Goal: Task Accomplishment & Management: Manage account settings

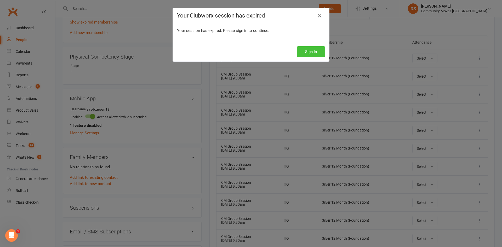
click at [202, 48] on button "Sign In" at bounding box center [311, 51] width 28 height 11
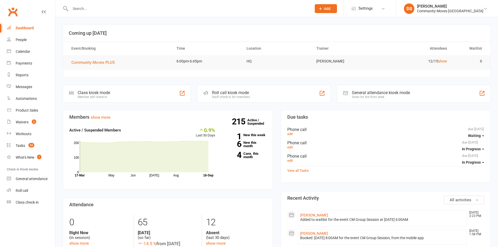
click at [136, 7] on input "text" at bounding box center [188, 8] width 239 height 7
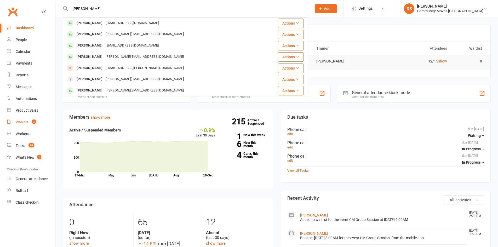
type input "[PERSON_NAME]"
click at [28, 121] on div "Waivers" at bounding box center [22, 122] width 13 height 4
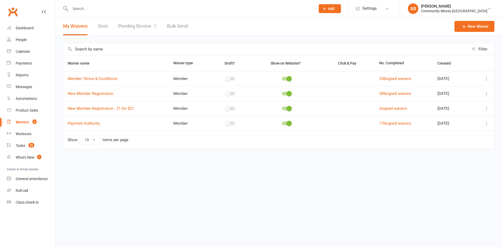
click at [137, 28] on link "Pending Review 2" at bounding box center [137, 26] width 38 height 18
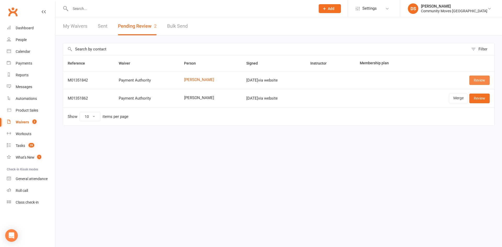
click at [477, 78] on link "Review" at bounding box center [479, 80] width 20 height 9
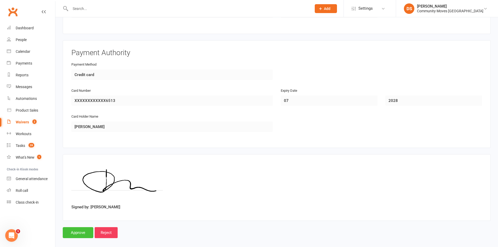
click at [77, 228] on input "Approve" at bounding box center [78, 232] width 31 height 11
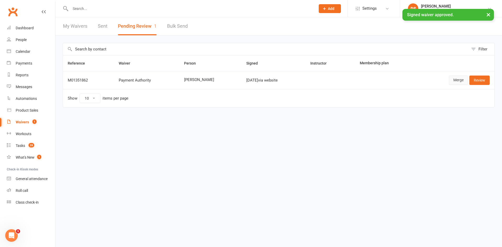
click at [459, 80] on link "Merge" at bounding box center [458, 80] width 19 height 9
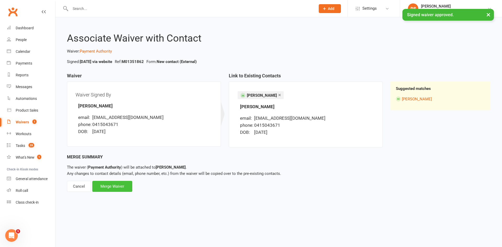
click at [105, 185] on div "Merge Waiver" at bounding box center [112, 186] width 40 height 11
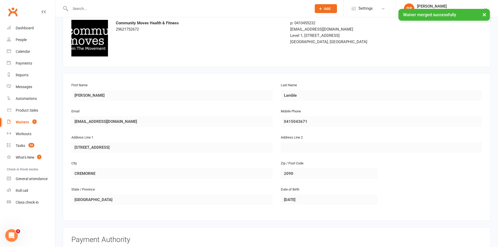
scroll to position [223, 0]
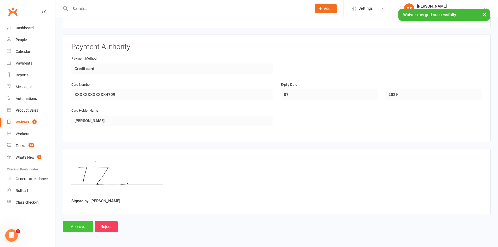
click at [80, 227] on input "Approve" at bounding box center [78, 226] width 31 height 11
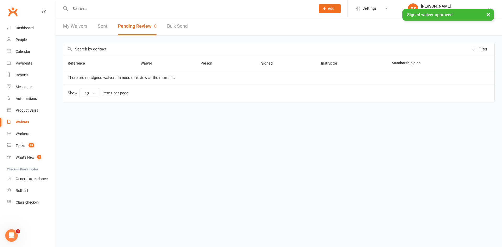
click at [105, 7] on input "text" at bounding box center [190, 8] width 243 height 7
type input "a"
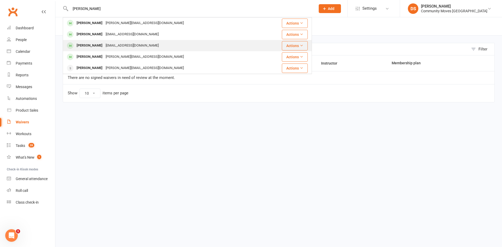
type input "david"
click at [111, 42] on div "David Melling davemell99@aol.com" at bounding box center [163, 45] width 200 height 11
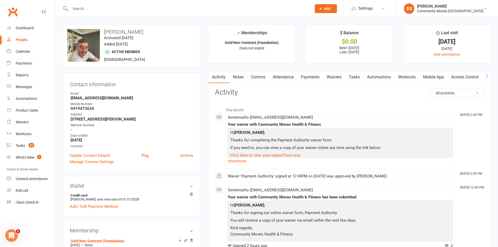
click at [311, 77] on link "Payments" at bounding box center [310, 77] width 26 height 12
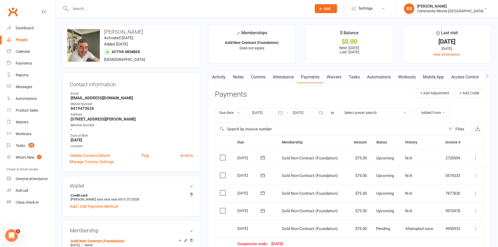
scroll to position [122, 0]
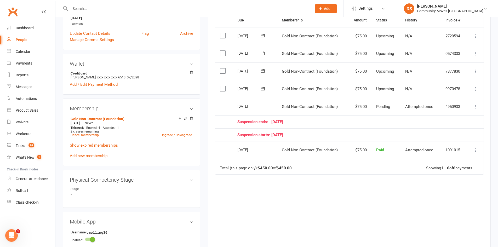
click at [156, 9] on input "text" at bounding box center [188, 8] width 239 height 7
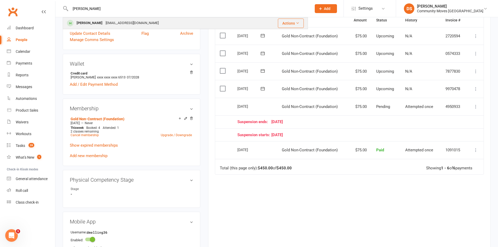
type input "tania"
click at [141, 22] on div "Tania Lamble tanialamble@gmail.com" at bounding box center [156, 23] width 187 height 11
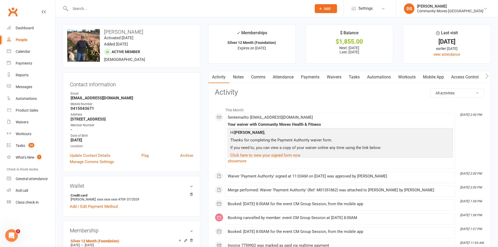
click at [336, 77] on link "Waivers" at bounding box center [334, 77] width 22 height 12
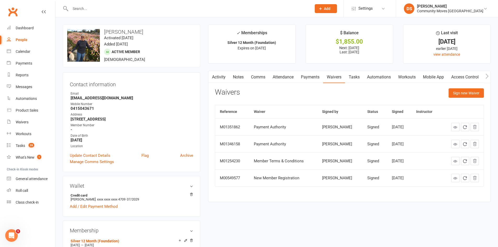
click at [315, 78] on link "Payments" at bounding box center [310, 77] width 26 height 12
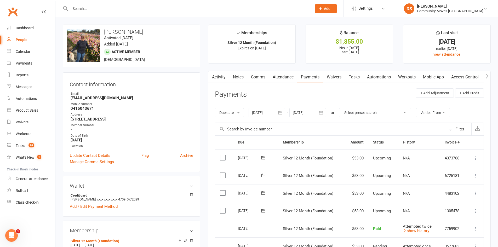
click at [24, 40] on div "People" at bounding box center [22, 40] width 12 height 4
select select "100"
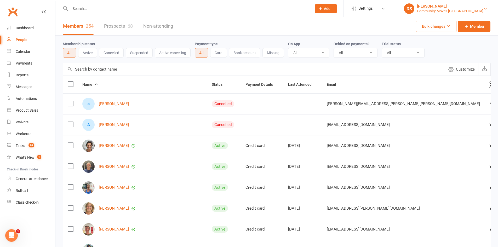
click at [466, 8] on div "[PERSON_NAME]" at bounding box center [450, 6] width 66 height 5
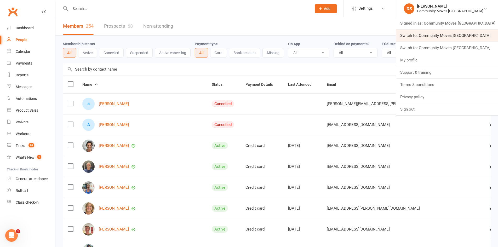
click at [461, 34] on link "Switch to: Community Moves [GEOGRAPHIC_DATA]" at bounding box center [447, 36] width 102 height 12
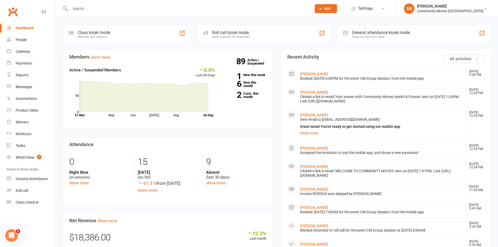
click at [153, 4] on div at bounding box center [185, 8] width 245 height 17
click at [156, 9] on input "text" at bounding box center [188, 8] width 239 height 7
click at [158, 13] on div at bounding box center [185, 8] width 245 height 17
click at [156, 10] on input "text" at bounding box center [188, 8] width 239 height 7
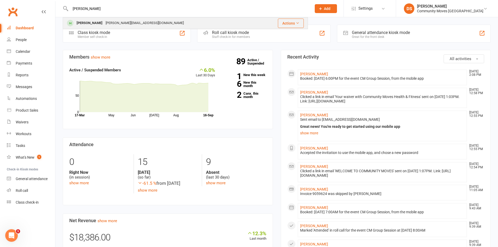
type input "vanessa"
click at [153, 25] on div "Vanessa Treverrow vanessa@fordnet.info" at bounding box center [161, 23] width 197 height 11
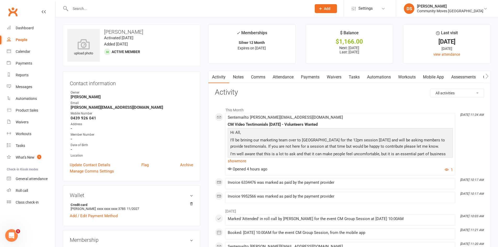
click at [132, 12] on input "text" at bounding box center [188, 8] width 239 height 7
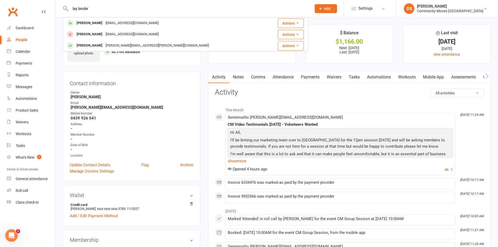
type input "lay lander"
click at [461, 1] on li "DS Darshak Shah Community Moves Forestville Signed in as: Community Moves Fores…" at bounding box center [447, 8] width 102 height 17
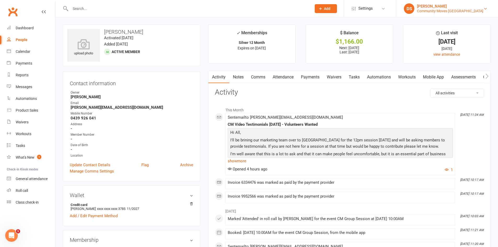
click at [461, 8] on div "[PERSON_NAME]" at bounding box center [450, 6] width 66 height 5
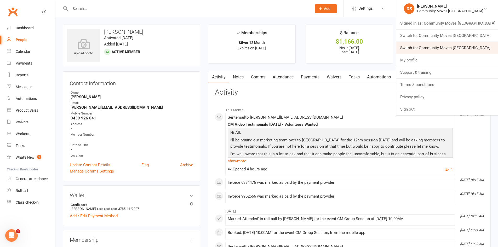
click at [450, 45] on link "Switch to: Community Moves [GEOGRAPHIC_DATA]" at bounding box center [447, 48] width 102 height 12
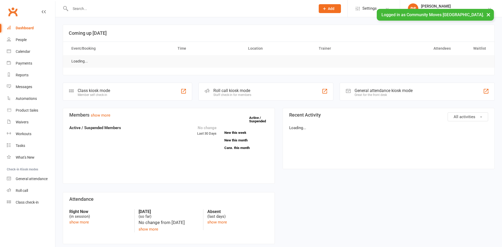
click at [114, 7] on input "text" at bounding box center [190, 8] width 243 height 7
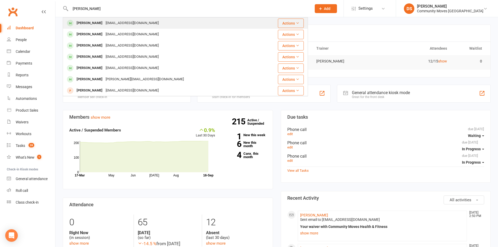
type input "kay lander"
click at [107, 21] on div "kaylander46@gmail.com" at bounding box center [132, 23] width 56 height 8
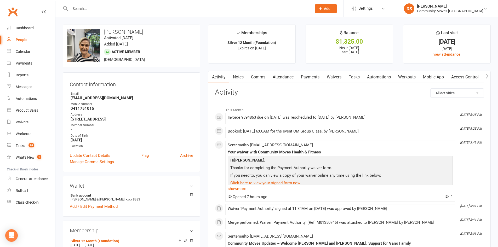
click at [317, 76] on link "Payments" at bounding box center [310, 77] width 26 height 12
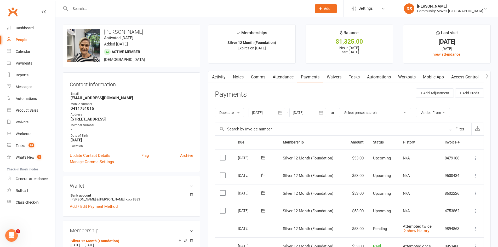
click at [23, 44] on link "People" at bounding box center [31, 40] width 48 height 12
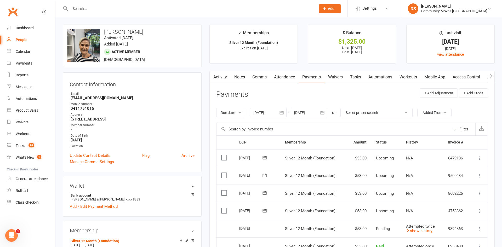
select select "100"
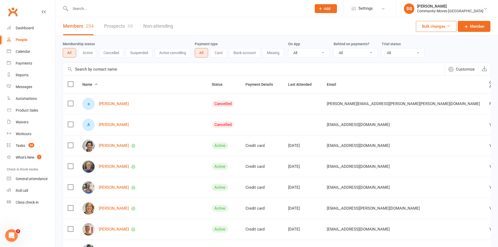
click at [144, 6] on input "text" at bounding box center [188, 8] width 239 height 7
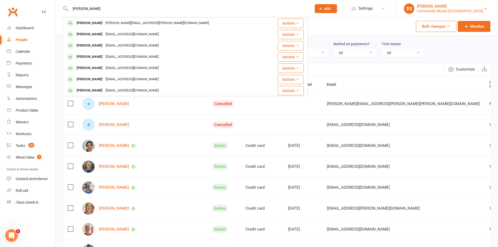
type input "kathryn smith"
drag, startPoint x: 456, startPoint y: 11, endPoint x: 454, endPoint y: 17, distance: 6.4
click at [456, 10] on div "Community Moves Neutral Bay" at bounding box center [450, 11] width 66 height 5
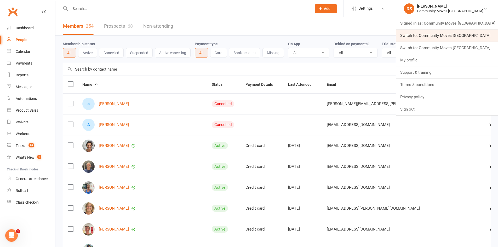
click at [453, 36] on link "Switch to: Community Moves Forestville" at bounding box center [447, 36] width 102 height 12
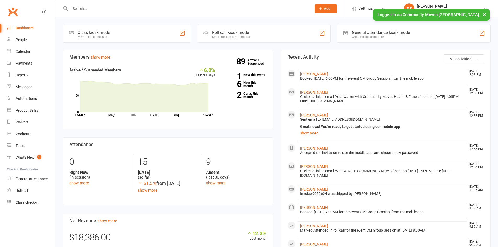
click at [110, 5] on input "text" at bounding box center [188, 8] width 239 height 7
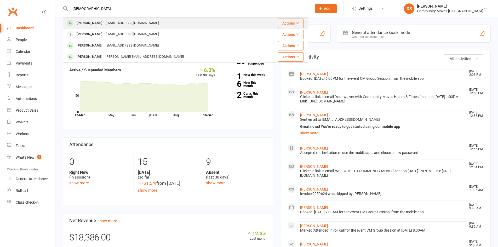
type input "[DEMOGRAPHIC_DATA]"
click at [107, 21] on div "[EMAIL_ADDRESS][DOMAIN_NAME]" at bounding box center [132, 23] width 56 height 8
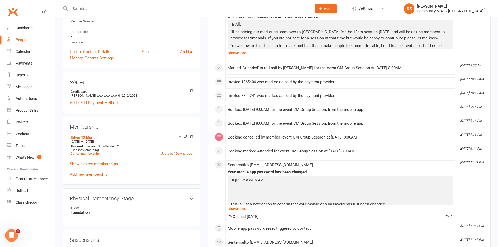
scroll to position [244, 0]
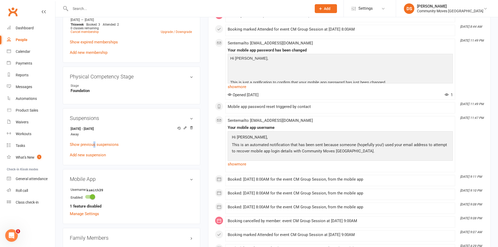
click at [94, 140] on suspension-list "[DATE] - [DATE] Away Show previous suspensions Add new suspension" at bounding box center [131, 141] width 123 height 33
click at [94, 146] on link "Show previous suspensions" at bounding box center [94, 144] width 49 height 5
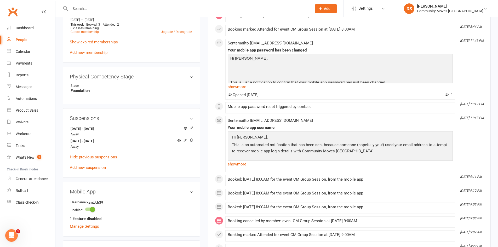
click at [134, 13] on div at bounding box center [185, 8] width 245 height 17
click at [134, 9] on input "text" at bounding box center [188, 8] width 239 height 7
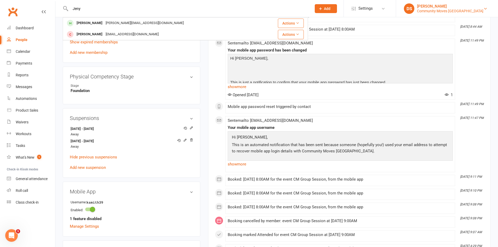
type input "Jeny"
click at [474, 10] on div "Community Moves Forestville" at bounding box center [450, 11] width 66 height 5
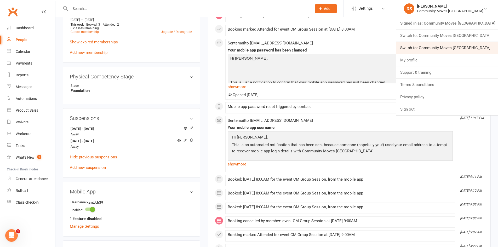
click at [462, 45] on link "Switch to: Community Moves Neutral Bay" at bounding box center [447, 48] width 102 height 12
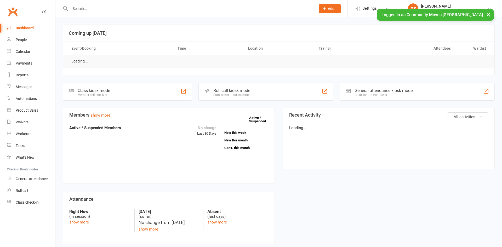
click at [131, 8] on input "text" at bounding box center [190, 8] width 243 height 7
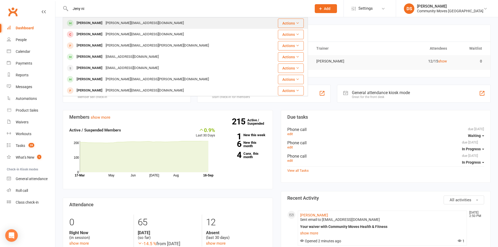
type input "Jeny ni"
click at [115, 23] on div "[PERSON_NAME][EMAIL_ADDRESS][DOMAIN_NAME]" at bounding box center [144, 23] width 81 height 8
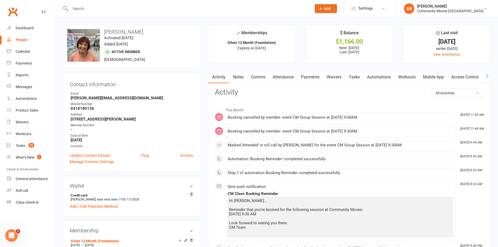
scroll to position [8, 0]
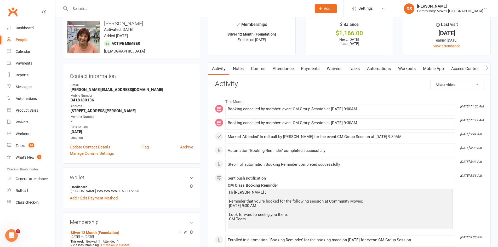
click at [130, 19] on div "upload photo change photo [PERSON_NAME] Activated [DATE] Added [DATE] Active me…" at bounding box center [132, 37] width 138 height 43
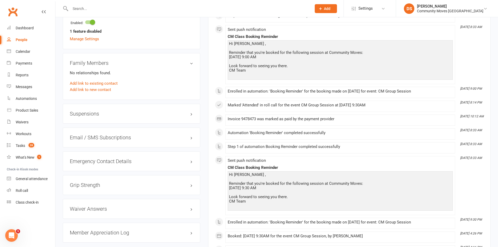
scroll to position [374, 0]
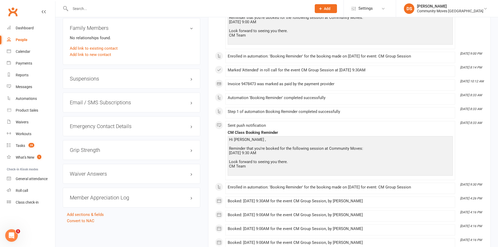
click at [82, 77] on h3 "Suspensions" at bounding box center [131, 79] width 123 height 6
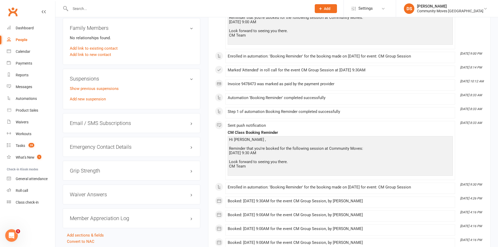
click at [89, 104] on div "Suspensions Show previous suspensions Add new suspension" at bounding box center [132, 89] width 138 height 41
click at [90, 99] on link "Add new suspension" at bounding box center [88, 99] width 36 height 5
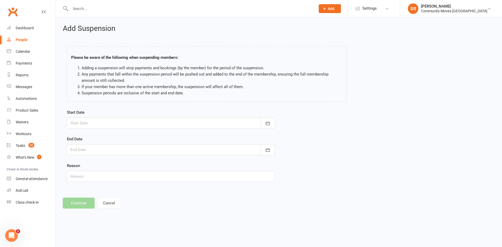
click at [133, 124] on div at bounding box center [171, 123] width 208 height 11
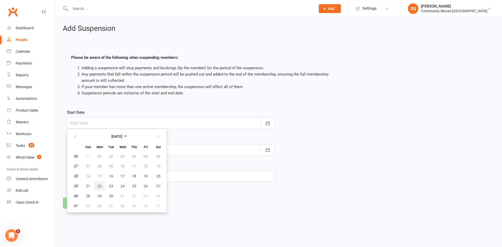
click at [99, 187] on span "22" at bounding box center [100, 186] width 4 height 4
type input "22 Sep 2025"
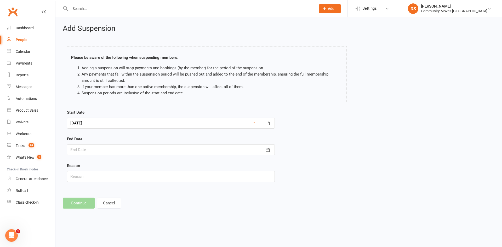
click at [94, 150] on div at bounding box center [171, 149] width 208 height 11
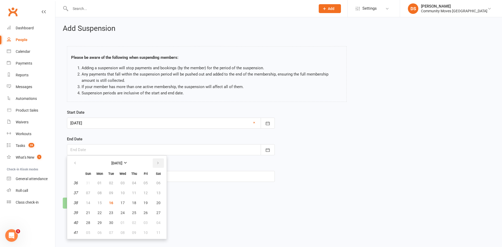
click at [158, 159] on button "button" at bounding box center [158, 162] width 11 height 9
click at [88, 212] on span "19" at bounding box center [88, 213] width 4 height 4
type input "19 Oct 2025"
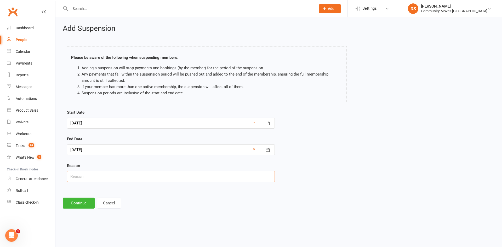
click at [94, 177] on input "text" at bounding box center [171, 176] width 208 height 11
type input "Foot Surgery (Medical Suspension)"
click at [77, 203] on button "Continue" at bounding box center [79, 203] width 32 height 11
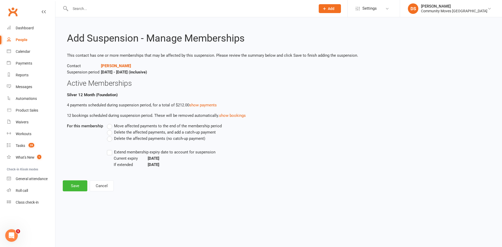
click at [121, 127] on span "Move affected payments to the end of the membership period" at bounding box center [168, 125] width 108 height 5
click at [110, 123] on input "Move affected payments to the end of the membership period" at bounding box center [108, 123] width 3 height 0
click at [121, 155] on span "Current expiry" at bounding box center [131, 158] width 34 height 6
click at [121, 152] on span "Extend membership expiry date to account for suspension" at bounding box center [164, 151] width 101 height 5
click at [110, 149] on input "Extend membership expiry date to account for suspension" at bounding box center [108, 149] width 3 height 0
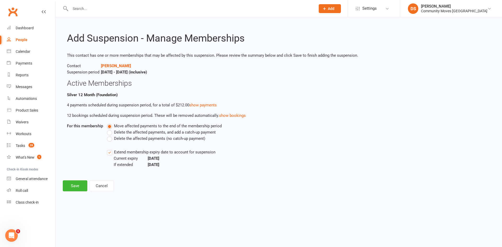
click at [74, 193] on div "Add Suspension - Manage Memberships This contact has one or more memberships th…" at bounding box center [278, 107] width 447 height 181
click at [76, 188] on button "Save" at bounding box center [75, 185] width 25 height 11
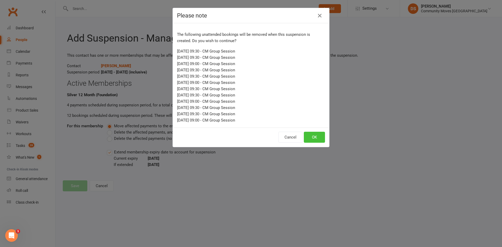
click at [315, 137] on button "OK" at bounding box center [314, 137] width 21 height 11
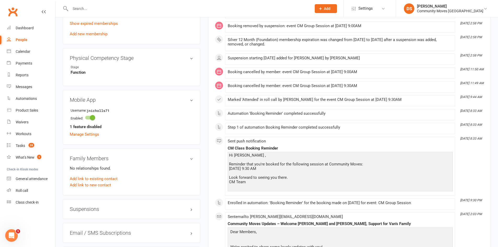
scroll to position [366, 0]
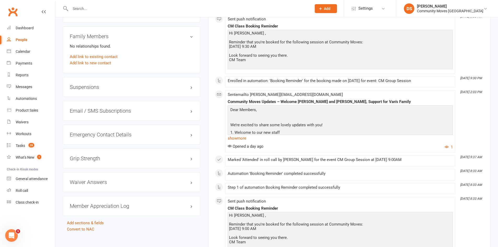
click at [94, 89] on h3 "Suspensions" at bounding box center [131, 87] width 123 height 6
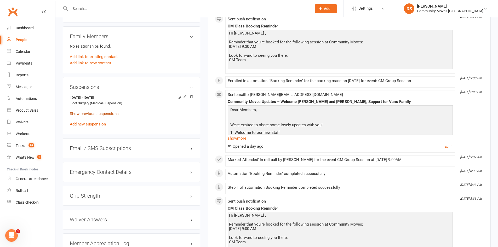
click at [93, 114] on link "Show previous suspensions" at bounding box center [94, 113] width 49 height 5
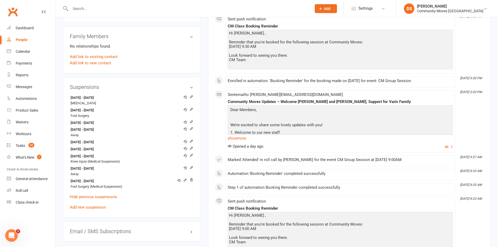
click at [161, 9] on input "text" at bounding box center [188, 8] width 239 height 7
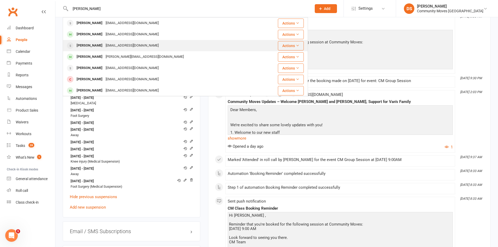
type input "sandra"
click at [133, 45] on div "birthnet@bigpond.net.au" at bounding box center [132, 46] width 56 height 8
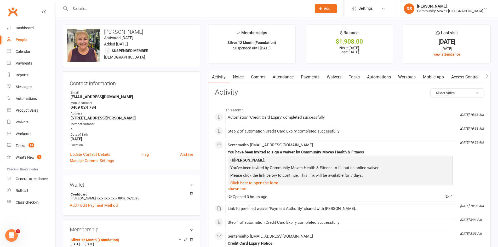
click at [312, 79] on link "Payments" at bounding box center [310, 77] width 26 height 12
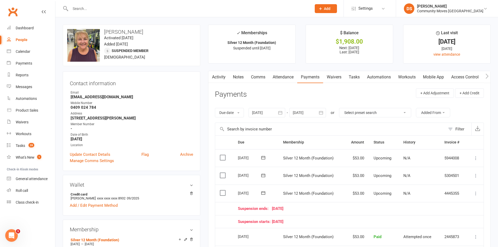
click at [337, 77] on link "Waivers" at bounding box center [334, 77] width 22 height 12
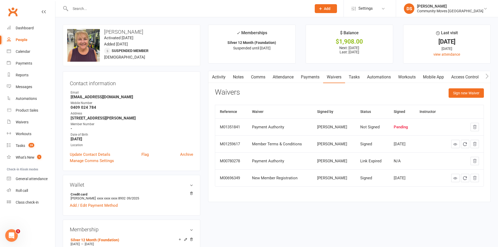
click at [310, 78] on link "Payments" at bounding box center [310, 77] width 26 height 12
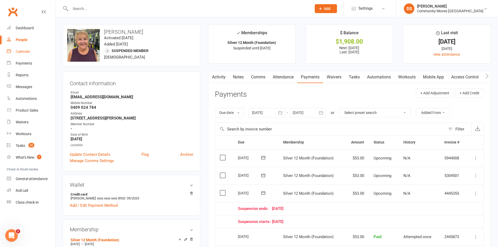
click at [18, 48] on link "Calendar" at bounding box center [31, 52] width 48 height 12
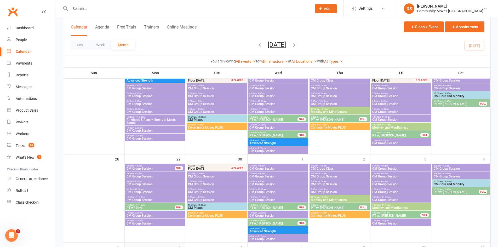
scroll to position [271, 0]
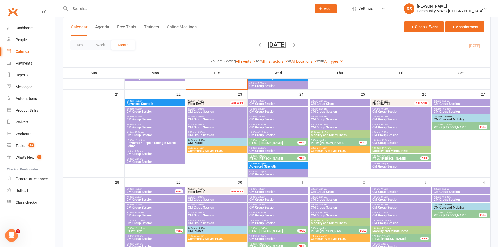
click at [144, 220] on span "- 11:30am" at bounding box center [140, 220] width 10 height 2
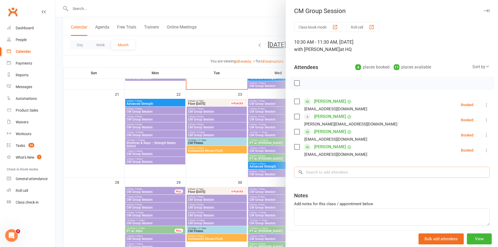
click at [328, 175] on input "search" at bounding box center [392, 172] width 196 height 11
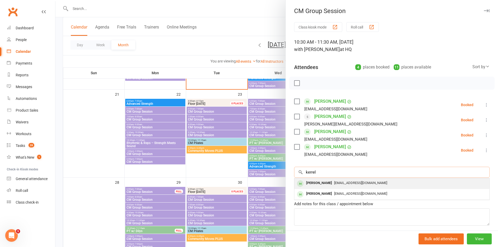
type input "kerrel"
click at [334, 180] on div "cornish21@bigpond.com" at bounding box center [391, 183] width 191 height 8
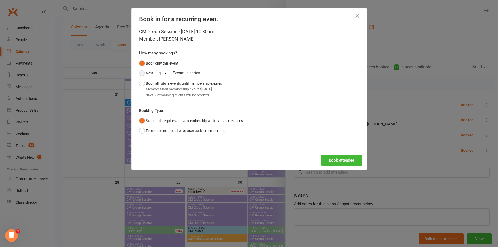
click at [144, 73] on button "Next" at bounding box center [146, 73] width 14 height 10
click at [164, 73] on select "1 2 3 4 5 6 7 8 9 10 11 12 13 14 15 16 17 18 19 20 21 22 23 24 25 26 27 28 29 3…" at bounding box center [162, 73] width 13 height 6
select select "12"
click at [156, 70] on select "1 2 3 4 5 6 7 8 9 10 11 12 13 14 15 16 17 18 19 20 21 22 23 24 25 26 27 28 29 3…" at bounding box center [162, 73] width 13 height 6
click at [347, 160] on button "Book attendee" at bounding box center [342, 160] width 42 height 11
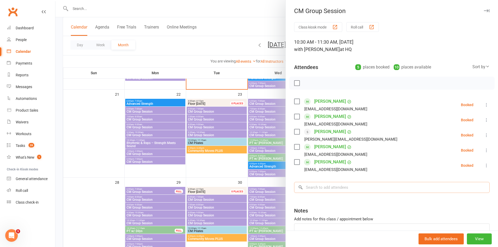
click at [344, 190] on input "search" at bounding box center [392, 187] width 196 height 11
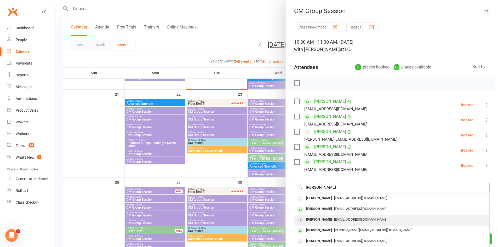
type input "Sandra"
click at [329, 217] on div "Sandra Robinson" at bounding box center [319, 220] width 30 height 8
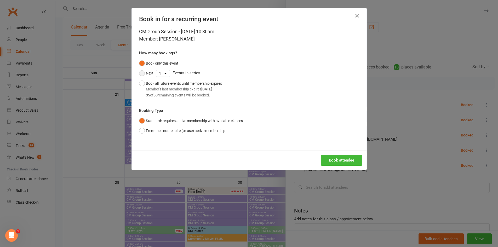
click at [146, 75] on button "Next" at bounding box center [146, 73] width 14 height 10
click at [158, 74] on select "1 2 3 4 5 6 7 8 9 10 11 12 13 14 15 16 17 18 19 20 21 22 23 24 25 26 27 28 29 3…" at bounding box center [162, 73] width 13 height 6
select select "12"
click at [156, 70] on select "1 2 3 4 5 6 7 8 9 10 11 12 13 14 15 16 17 18 19 20 21 22 23 24 25 26 27 28 29 3…" at bounding box center [162, 73] width 13 height 6
click at [345, 152] on div "Book attendee" at bounding box center [249, 160] width 235 height 19
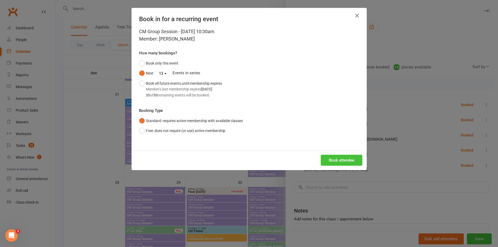
click at [346, 159] on button "Book attendee" at bounding box center [342, 160] width 42 height 11
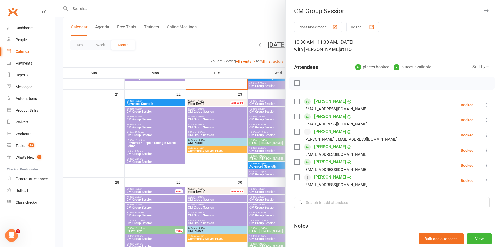
click at [129, 8] on div at bounding box center [276, 123] width 443 height 247
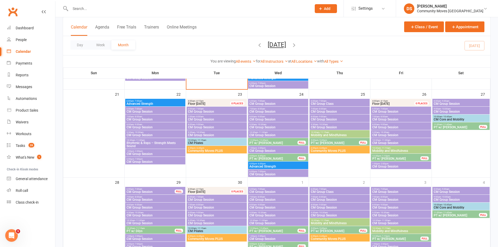
click at [129, 8] on input "text" at bounding box center [188, 8] width 239 height 7
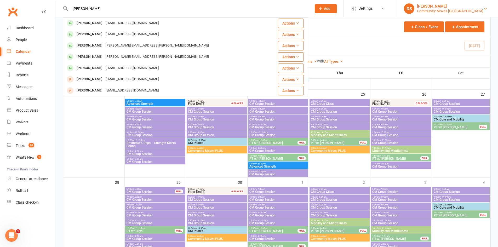
type input "kathy"
click at [449, 10] on div "Community Moves Neutral Bay" at bounding box center [450, 11] width 66 height 5
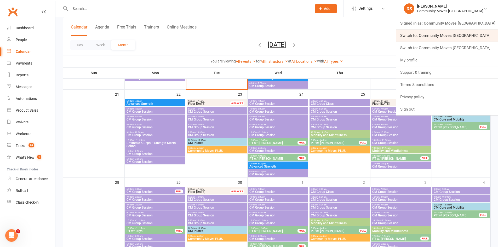
click at [453, 38] on link "Switch to: Community Moves Forestville" at bounding box center [447, 36] width 102 height 12
